Goal: Information Seeking & Learning: Learn about a topic

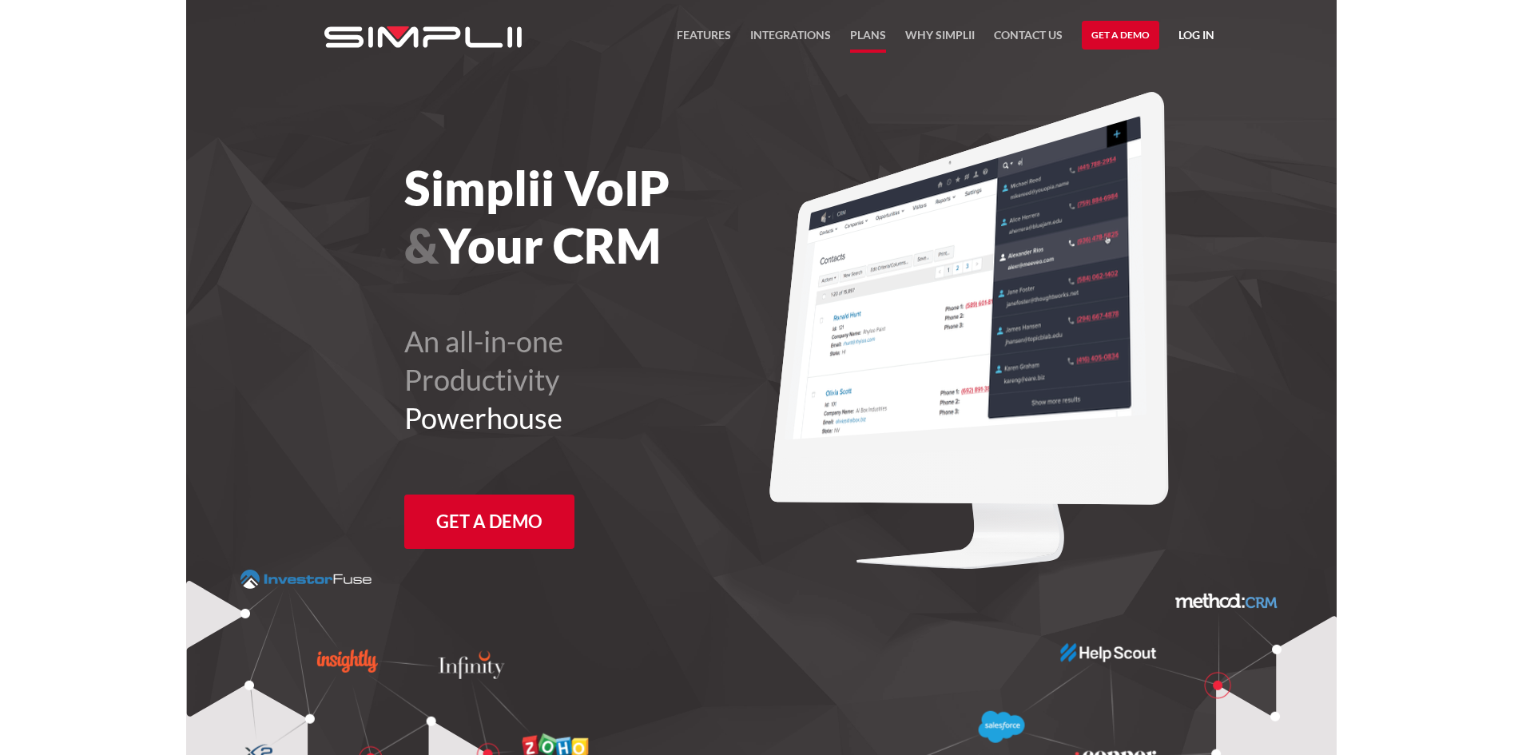
click at [878, 42] on link "Plans" at bounding box center [868, 39] width 36 height 27
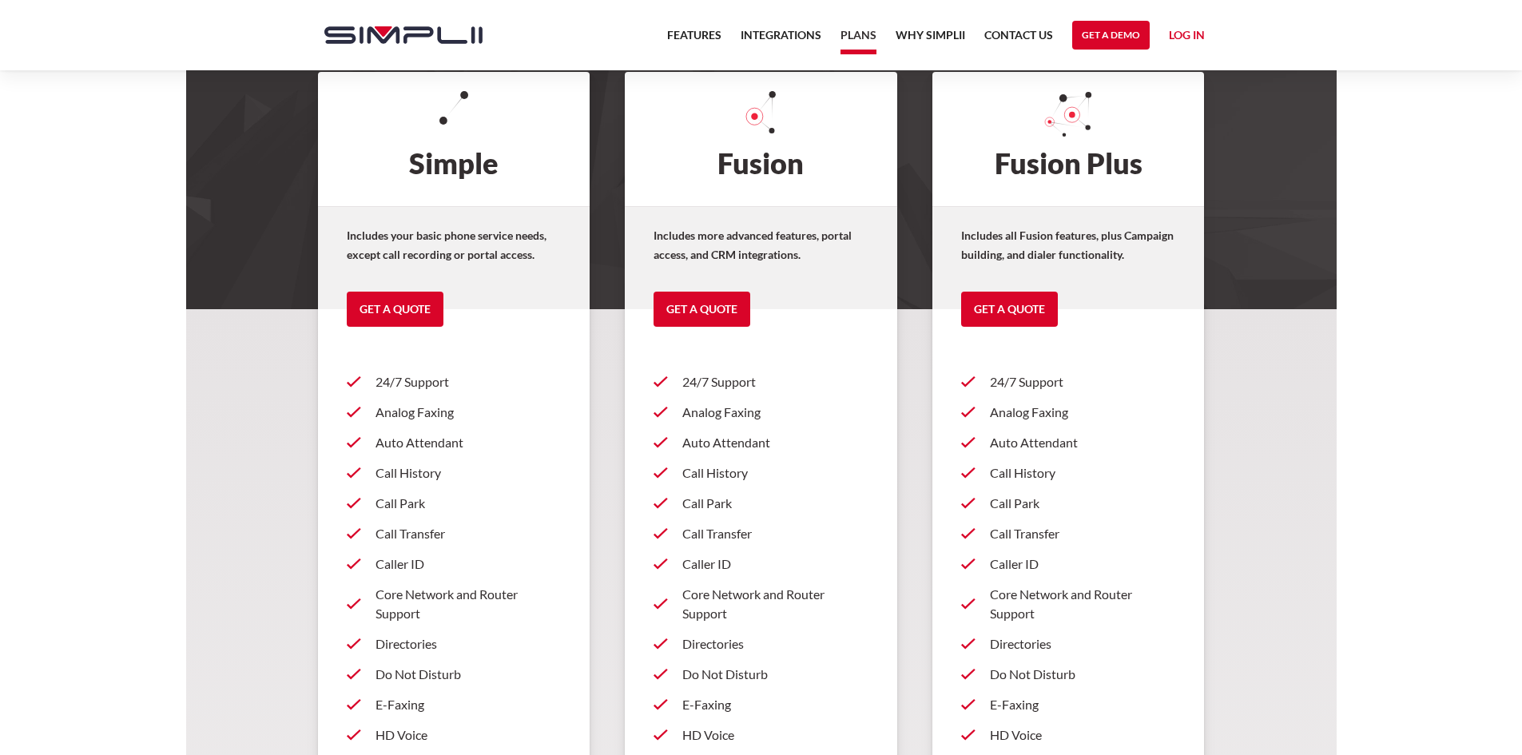
scroll to position [160, 0]
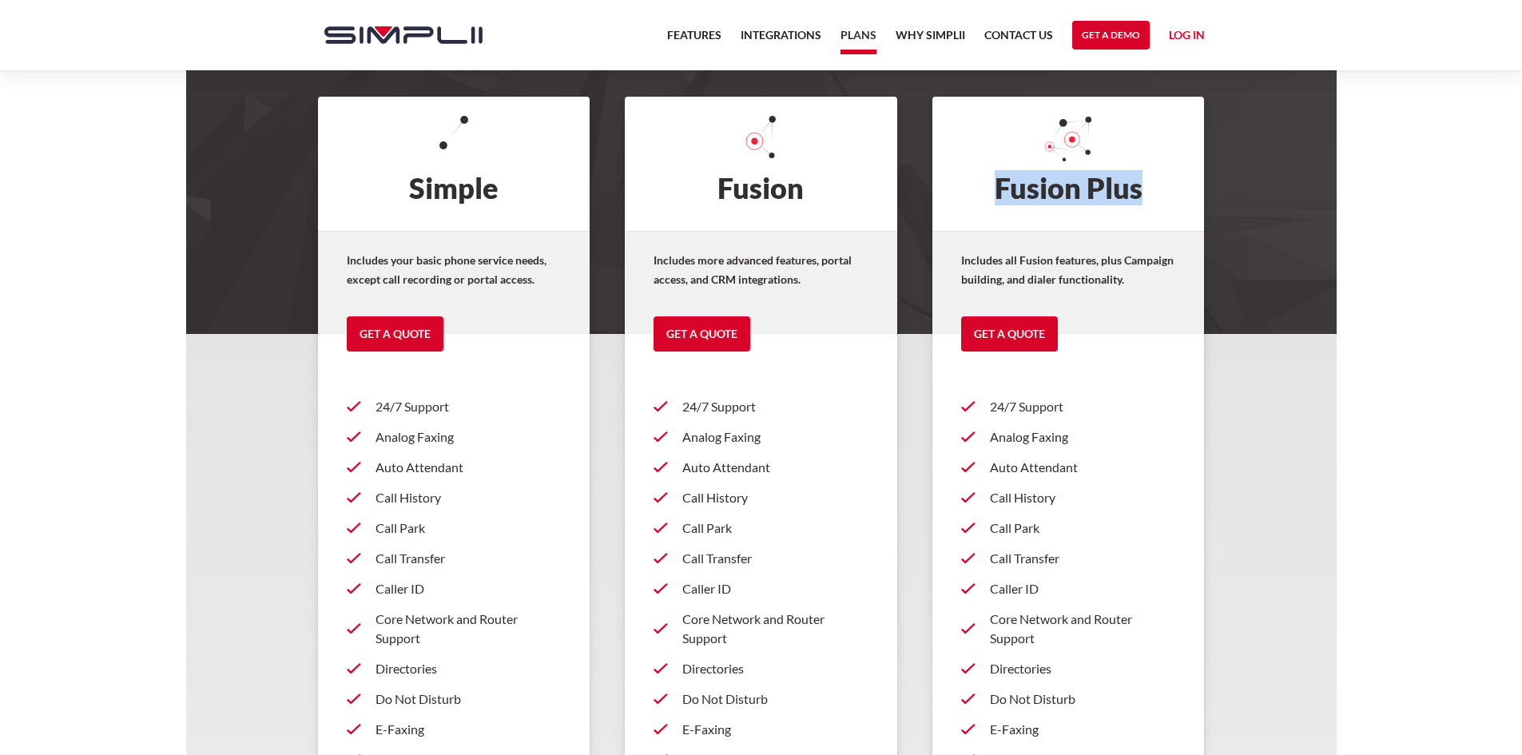
drag, startPoint x: 1152, startPoint y: 186, endPoint x: 990, endPoint y: 191, distance: 162.2
click at [990, 191] on h2 "Fusion Plus" at bounding box center [1068, 164] width 272 height 134
click at [1153, 183] on h2 "Fusion Plus" at bounding box center [1068, 164] width 272 height 134
drag, startPoint x: 1153, startPoint y: 183, endPoint x: 997, endPoint y: 190, distance: 155.9
click at [997, 190] on h2 "Fusion Plus" at bounding box center [1068, 164] width 272 height 134
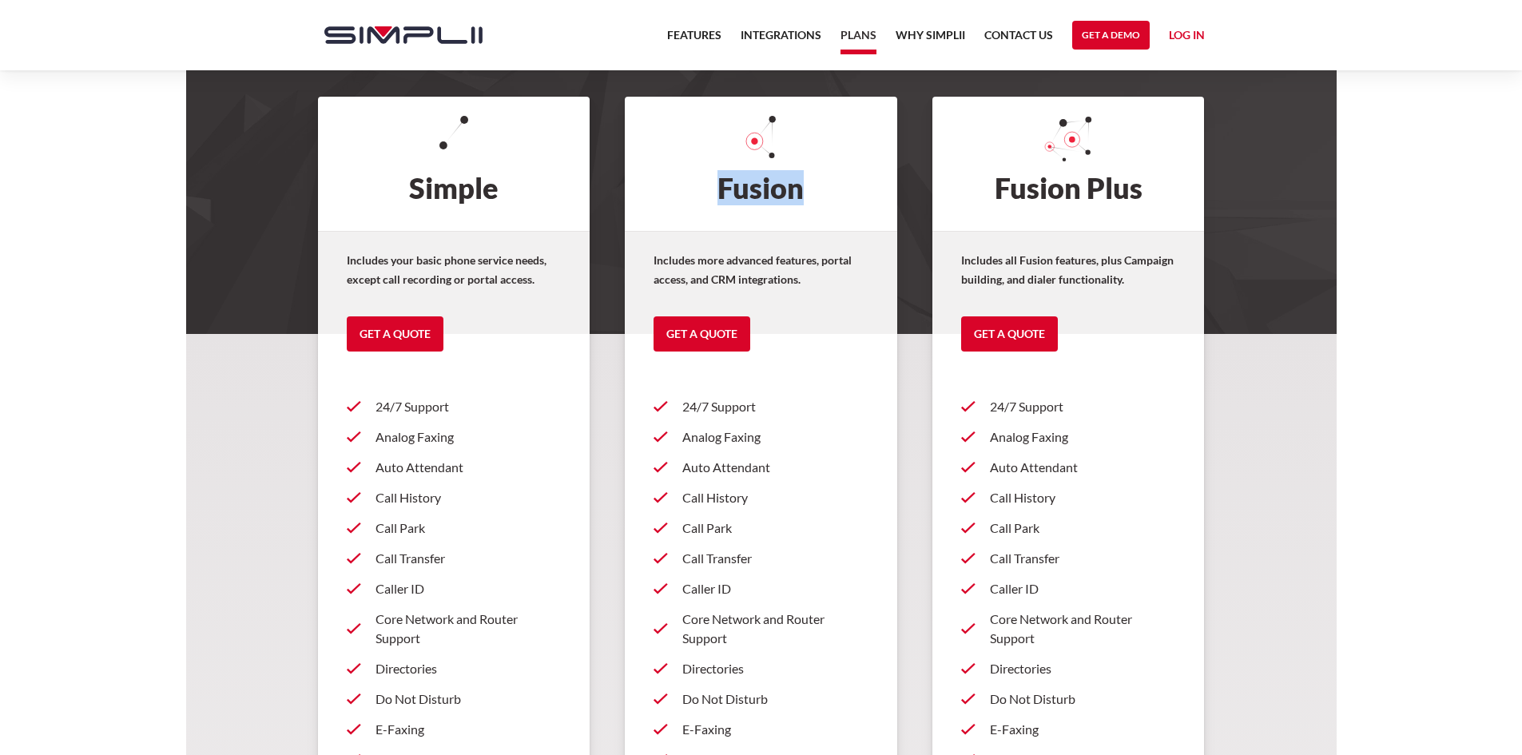
drag, startPoint x: 812, startPoint y: 194, endPoint x: 721, endPoint y: 194, distance: 91.9
click at [721, 194] on h2 "Fusion" at bounding box center [761, 164] width 272 height 134
